Goal: Transaction & Acquisition: Obtain resource

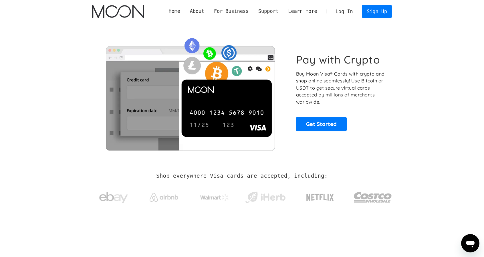
click at [345, 10] on link "Log In" at bounding box center [344, 11] width 27 height 13
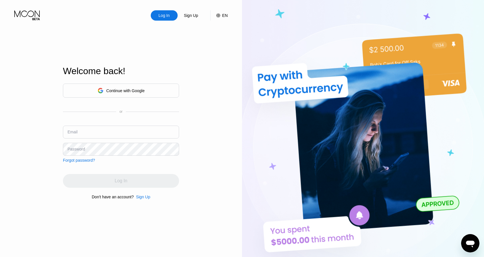
click at [74, 140] on div "Email" at bounding box center [121, 134] width 116 height 17
click at [82, 132] on input "text" at bounding box center [121, 132] width 116 height 13
paste input "ldgxkztk@streetwormail.com"
type input "ldgxkztk@streetwormail.com"
click at [80, 151] on div "Password" at bounding box center [76, 149] width 17 height 5
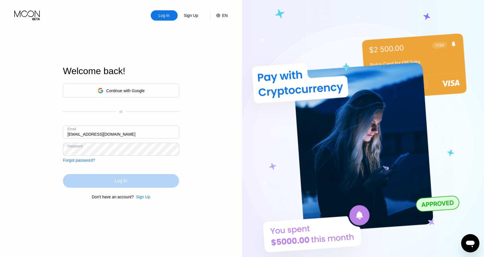
click at [124, 181] on div "Log In" at bounding box center [121, 181] width 13 height 6
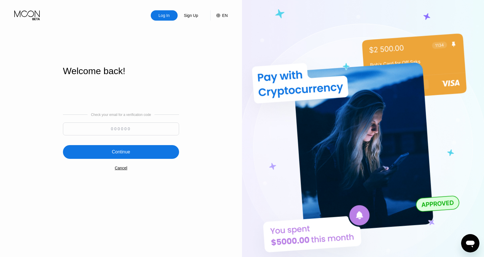
click at [131, 129] on input at bounding box center [121, 128] width 116 height 13
paste input "740388"
type input "740388"
click at [123, 149] on div "Continue" at bounding box center [121, 152] width 18 height 6
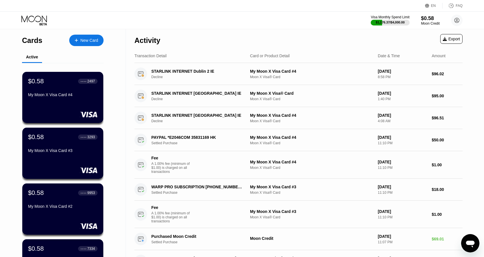
click at [438, 19] on div "$0.58" at bounding box center [430, 18] width 19 height 6
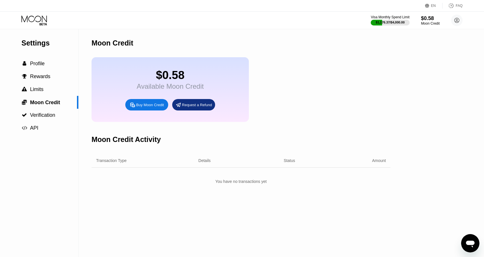
click at [455, 22] on icon at bounding box center [456, 20] width 3 height 3
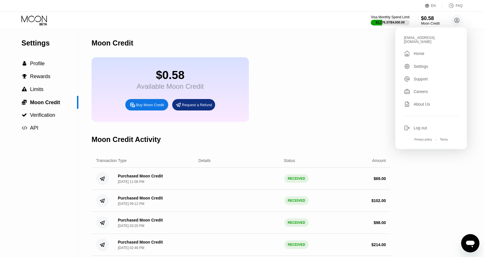
click at [415, 125] on div "Log out" at bounding box center [431, 128] width 54 height 6
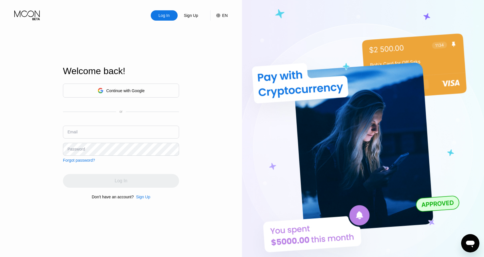
click at [94, 125] on div "Continue with Google or Email Password Forgot password?" at bounding box center [121, 123] width 116 height 79
click at [94, 129] on input "text" at bounding box center [121, 132] width 116 height 13
paste input "[EMAIL_ADDRESS][DOMAIN_NAME]"
type input "[EMAIL_ADDRESS][DOMAIN_NAME]"
click at [73, 147] on div "Password" at bounding box center [76, 149] width 17 height 5
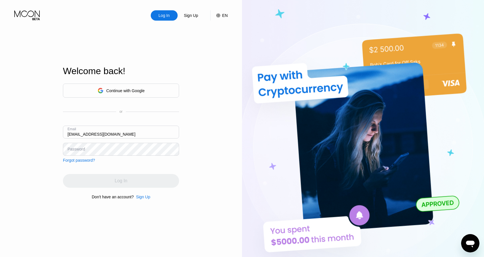
click at [80, 146] on div "Password" at bounding box center [121, 149] width 116 height 13
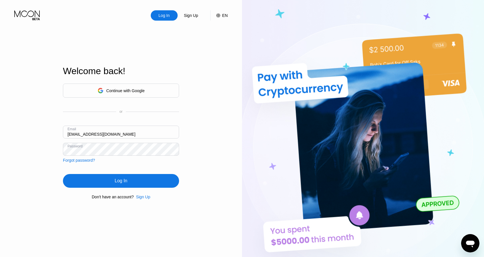
drag, startPoint x: 103, startPoint y: 180, endPoint x: 107, endPoint y: 174, distance: 7.5
click at [103, 180] on div "Log In" at bounding box center [121, 181] width 116 height 14
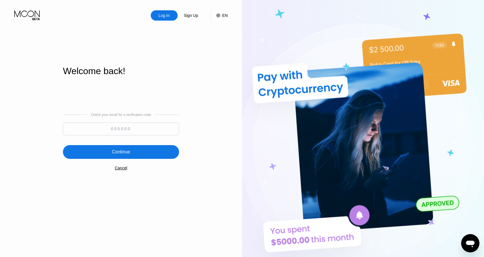
click at [125, 130] on input at bounding box center [121, 128] width 116 height 13
paste input "794100"
type input "794100"
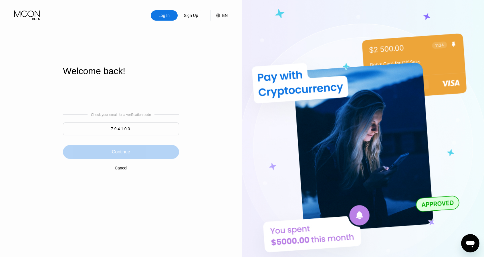
click at [122, 150] on div "Continue" at bounding box center [121, 152] width 18 height 6
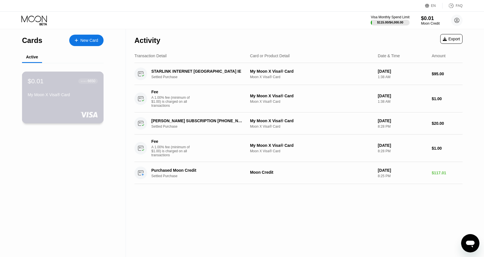
click at [69, 105] on div "$0.01 ● ● ● ● 6650 My Moon X Visa® Card" at bounding box center [63, 98] width 82 height 52
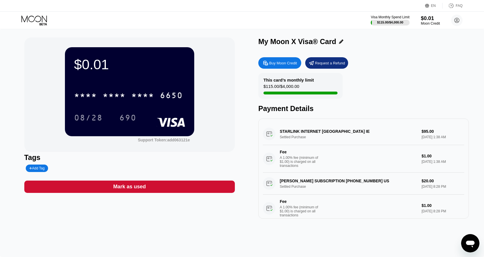
click at [427, 23] on div "Moon Credit" at bounding box center [430, 23] width 19 height 4
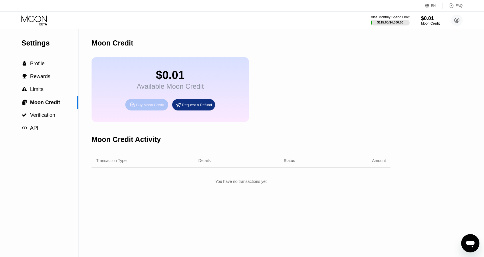
click at [154, 110] on div "Buy Moon Credit" at bounding box center [146, 104] width 43 height 11
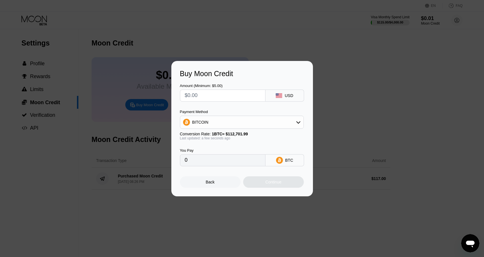
click at [216, 100] on input "text" at bounding box center [223, 95] width 76 height 11
type input "$9"
type input "0.00007986"
type input "$96"
type input "0.00085181"
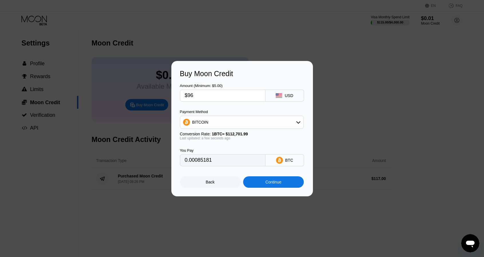
type input "$96"
click at [214, 117] on div "BITCOIN" at bounding box center [241, 121] width 123 height 11
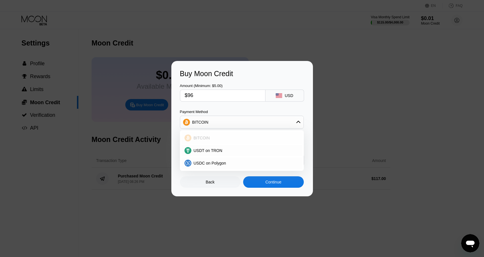
click at [208, 149] on span "USDT on TRON" at bounding box center [208, 150] width 29 height 5
type input "96.97"
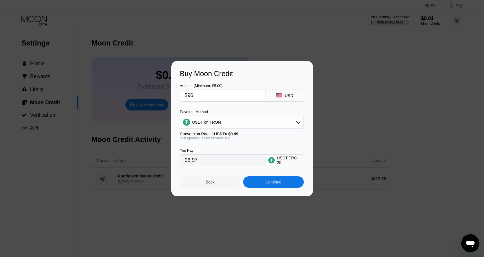
click at [267, 188] on div "Continue" at bounding box center [273, 181] width 61 height 11
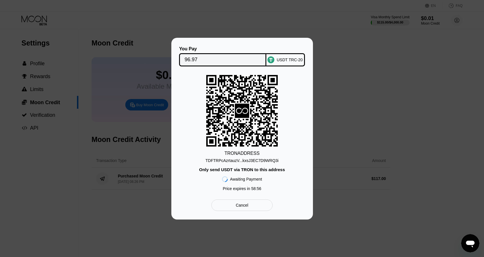
click at [248, 158] on div "TDFTRPcAzrtauzV...kxsJ3EC7D9WRQ3i" at bounding box center [241, 160] width 73 height 5
click at [218, 62] on input "96.97" at bounding box center [223, 59] width 76 height 11
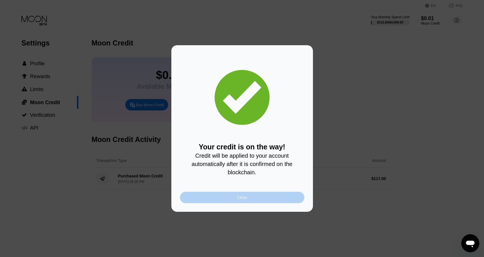
click at [247, 200] on div "Close" at bounding box center [242, 197] width 10 height 5
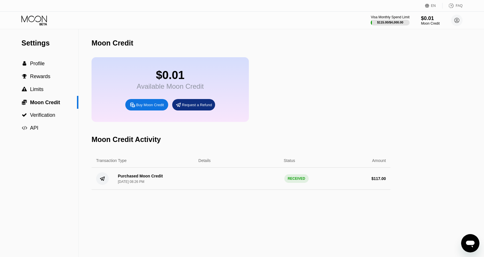
click at [33, 14] on div "Visa Monthly Spend Limit $115.00 / $4,000.00 $0.01 Moon Credit [EMAIL_ADDRESS][…" at bounding box center [242, 20] width 484 height 17
click at [39, 20] on icon at bounding box center [34, 20] width 27 height 10
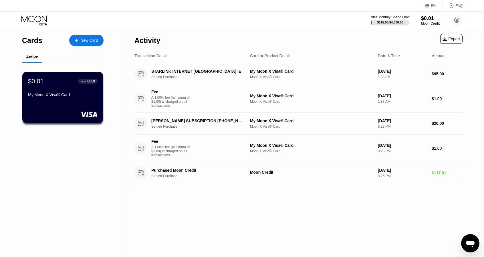
click at [101, 118] on div "$0.01 ● ● ● ● 6650 My Moon X Visa® Card" at bounding box center [62, 97] width 81 height 51
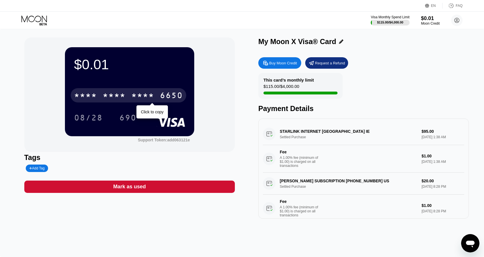
click at [118, 92] on div "* * * * * * * * * * * * 6650" at bounding box center [129, 95] width 116 height 14
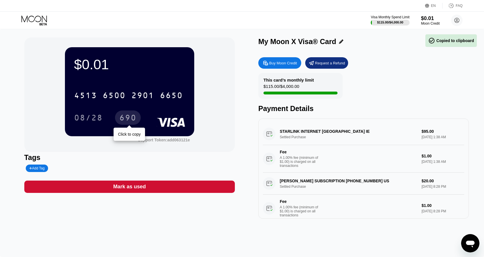
click at [101, 122] on div "08/28" at bounding box center [88, 118] width 29 height 9
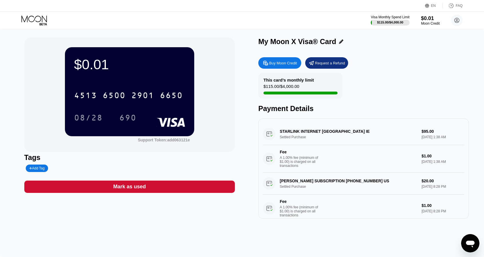
click at [120, 125] on div "690" at bounding box center [128, 117] width 26 height 14
click at [31, 22] on icon at bounding box center [34, 20] width 27 height 10
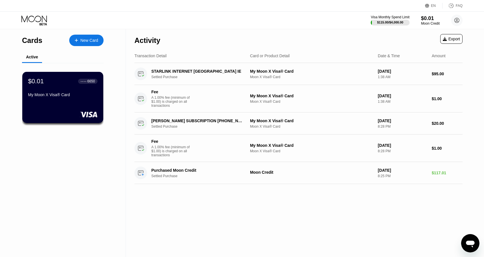
click at [63, 96] on div "My Moon X Visa® Card" at bounding box center [63, 94] width 70 height 5
